Goal: Information Seeking & Learning: Learn about a topic

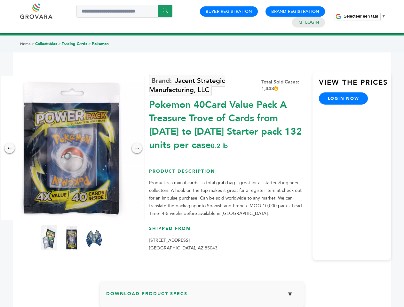
click at [364, 16] on span "Selecteer een taal" at bounding box center [360, 16] width 34 height 5
click at [72, 148] on img at bounding box center [72, 148] width 144 height 144
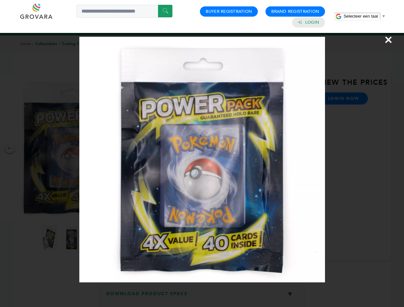
click at [10, 148] on div "×" at bounding box center [202, 153] width 404 height 307
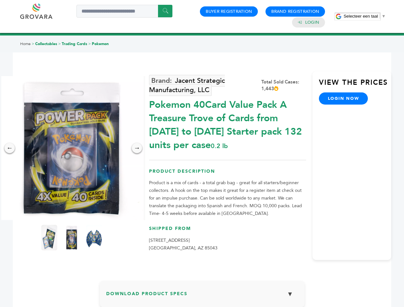
click at [137, 148] on div "→" at bounding box center [137, 148] width 10 height 10
click at [49, 237] on img at bounding box center [49, 238] width 16 height 26
click at [0, 0] on div "×" at bounding box center [0, 0] width 0 height 0
click at [94, 237] on img at bounding box center [94, 238] width 16 height 26
click at [0, 0] on div "×" at bounding box center [0, 0] width 0 height 0
